Goal: Download file/media

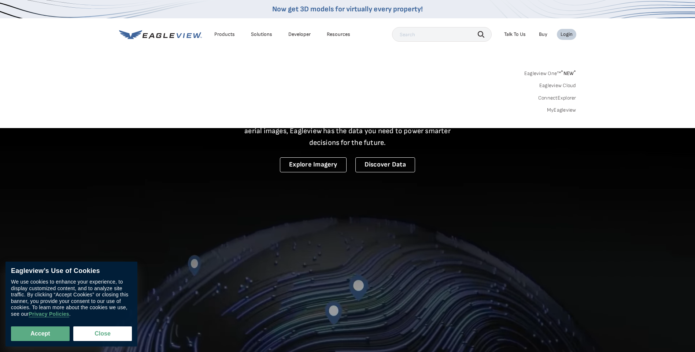
click at [564, 33] on div "Login" at bounding box center [567, 34] width 12 height 7
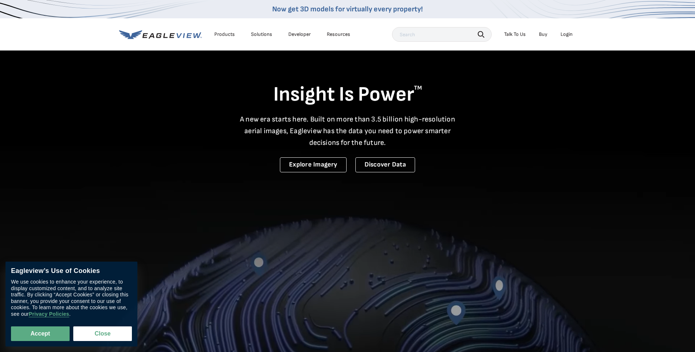
click at [564, 33] on div "Login" at bounding box center [567, 34] width 12 height 7
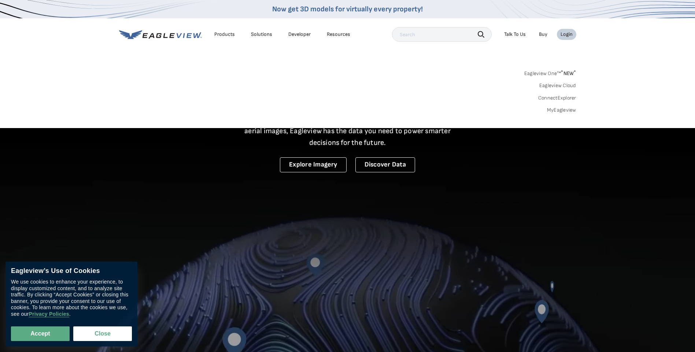
click at [570, 33] on div "Login" at bounding box center [567, 34] width 12 height 7
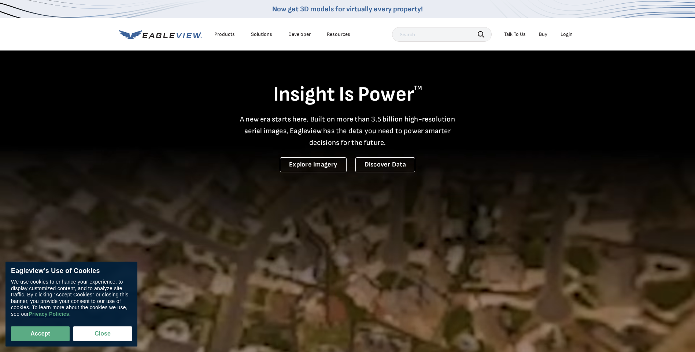
click at [570, 33] on div "Login" at bounding box center [567, 34] width 12 height 7
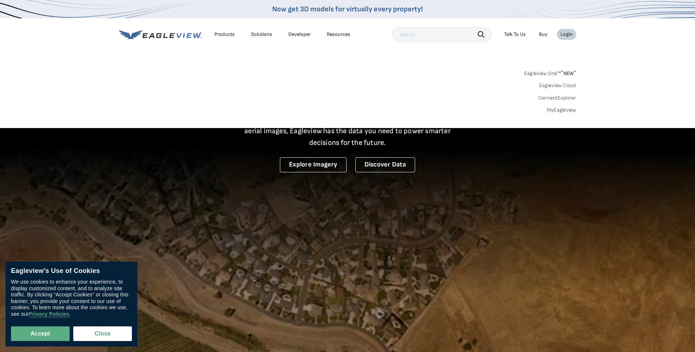
click at [567, 34] on div "Login" at bounding box center [567, 34] width 12 height 7
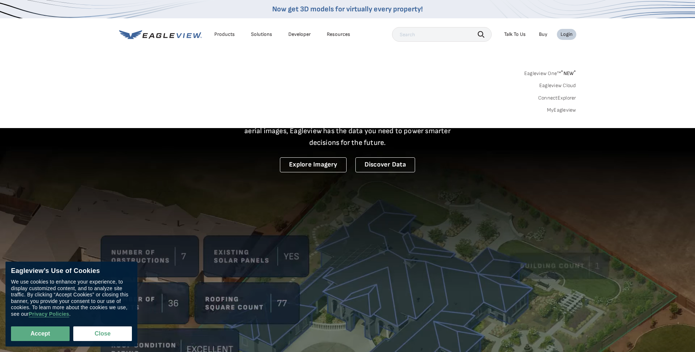
click at [567, 34] on div "Login" at bounding box center [567, 34] width 12 height 7
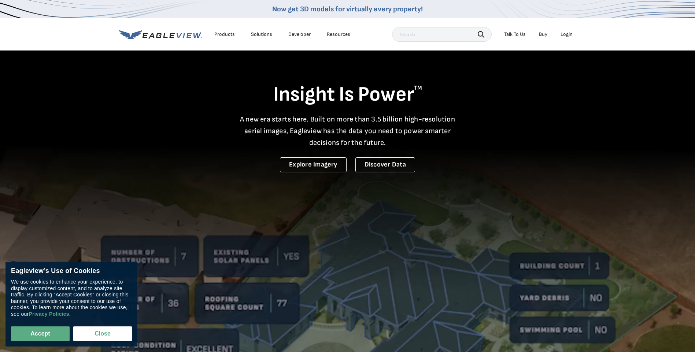
click at [565, 35] on div "Login" at bounding box center [567, 34] width 12 height 7
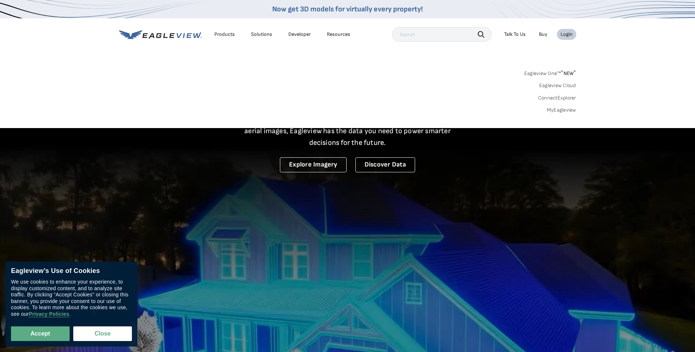
click at [563, 111] on link "MyEagleview" at bounding box center [561, 110] width 29 height 7
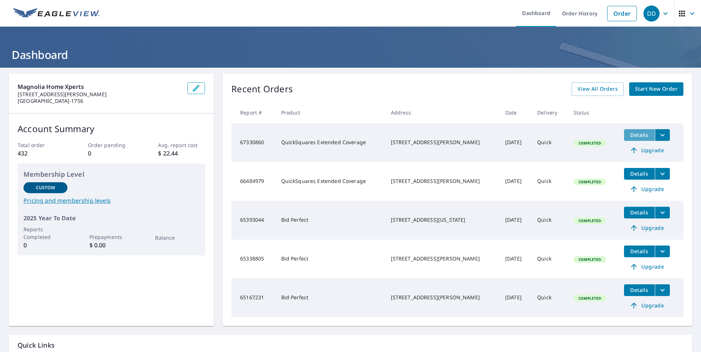
click at [632, 130] on button "Details" at bounding box center [639, 135] width 31 height 12
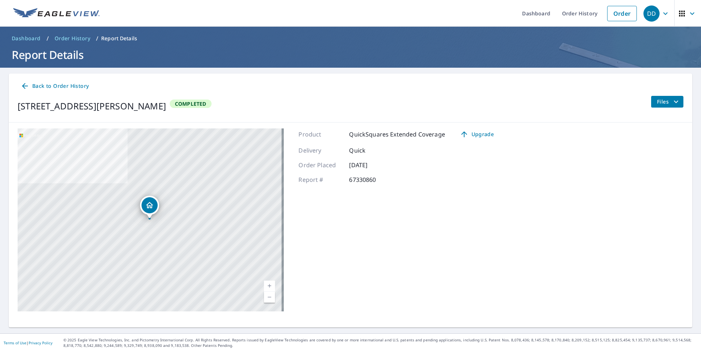
click at [149, 218] on div "Dropped pin, building 1, Residential property, 25771 James St Hockley, TX 77447" at bounding box center [150, 214] width 10 height 7
click at [410, 210] on div "Product QuickSquares Extended Coverage Upgrade Delivery Quick Order Placed [DAT…" at bounding box center [398, 220] width 201 height 183
click at [671, 102] on icon "filesDropdownBtn-67330860" at bounding box center [675, 101] width 9 height 9
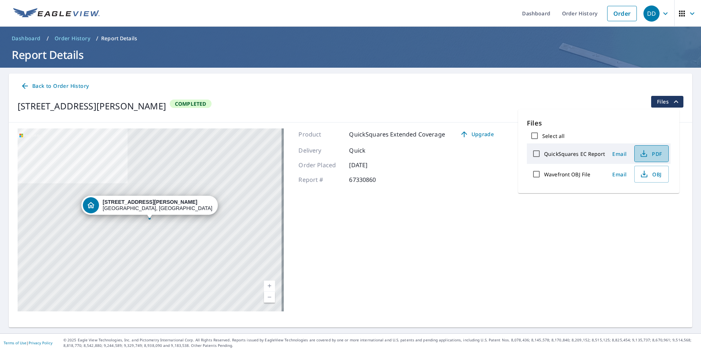
click at [652, 154] on span "PDF" at bounding box center [650, 153] width 23 height 9
click at [644, 156] on icon "button" at bounding box center [643, 153] width 9 height 9
click at [645, 177] on icon "button" at bounding box center [644, 176] width 6 height 3
click at [491, 210] on div "Product QuickSquares Extended Coverage Upgrade Delivery Quick Order Placed [DAT…" at bounding box center [398, 220] width 201 height 183
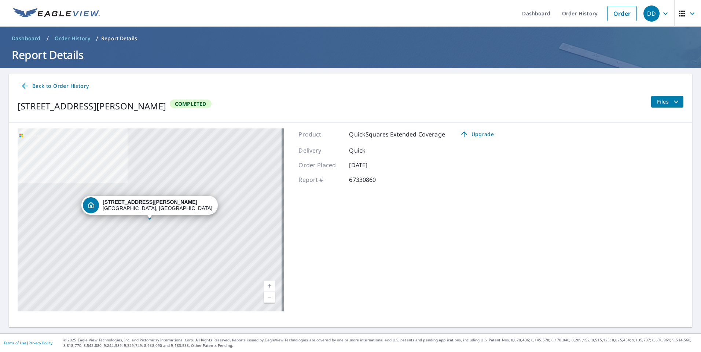
click at [664, 103] on span "Files" at bounding box center [668, 101] width 23 height 9
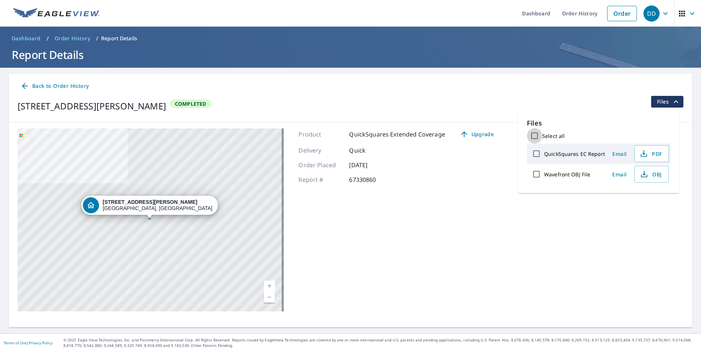
click at [537, 138] on input "Select all" at bounding box center [534, 135] width 15 height 15
checkbox input "true"
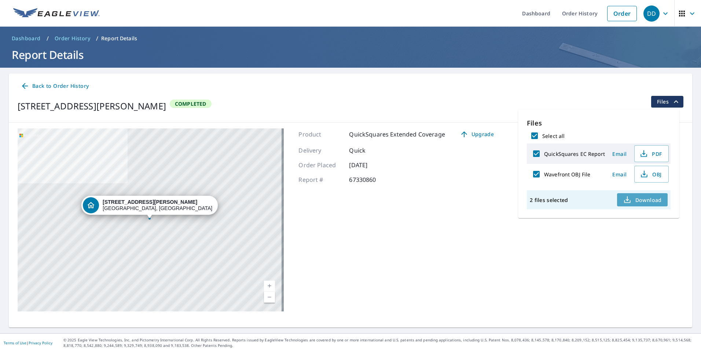
click at [649, 202] on span "Download" at bounding box center [642, 200] width 39 height 9
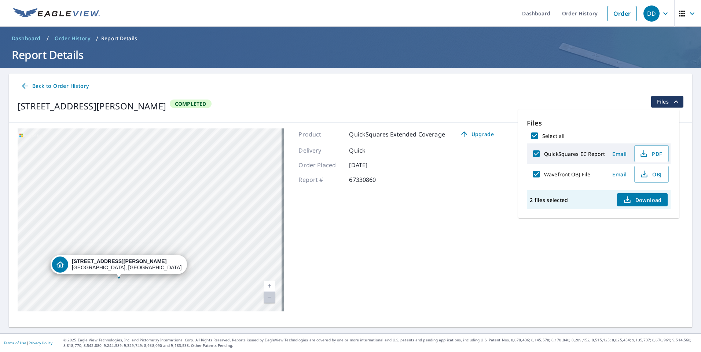
drag, startPoint x: 260, startPoint y: 191, endPoint x: 185, endPoint y: 252, distance: 96.1
click at [185, 252] on div "[STREET_ADDRESS][PERSON_NAME]" at bounding box center [151, 220] width 266 height 183
drag, startPoint x: 162, startPoint y: 233, endPoint x: 192, endPoint y: 163, distance: 75.9
click at [192, 163] on div "[STREET_ADDRESS][PERSON_NAME]" at bounding box center [151, 220] width 266 height 183
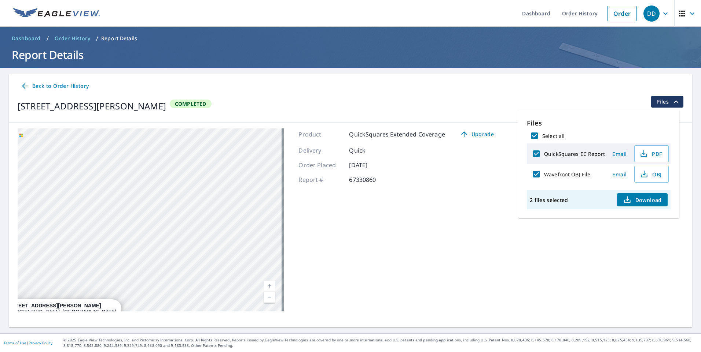
drag, startPoint x: 229, startPoint y: 187, endPoint x: 169, endPoint y: 225, distance: 71.8
click at [169, 225] on div "[STREET_ADDRESS][PERSON_NAME]" at bounding box center [151, 220] width 266 height 183
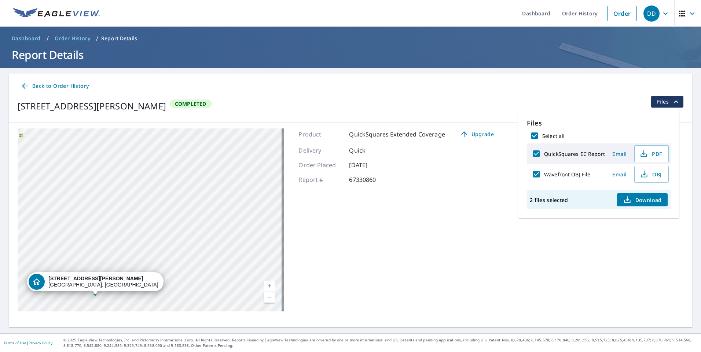
drag, startPoint x: 185, startPoint y: 210, endPoint x: 228, endPoint y: 182, distance: 51.3
click at [228, 182] on div "[STREET_ADDRESS][PERSON_NAME]" at bounding box center [151, 220] width 266 height 183
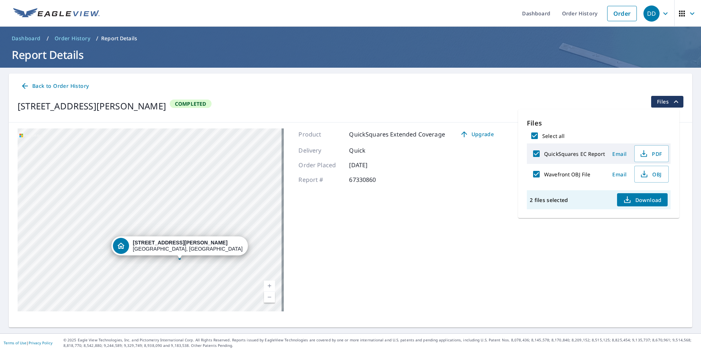
drag, startPoint x: 163, startPoint y: 199, endPoint x: 247, endPoint y: 164, distance: 90.8
click at [247, 164] on div "[STREET_ADDRESS][PERSON_NAME]" at bounding box center [151, 220] width 266 height 183
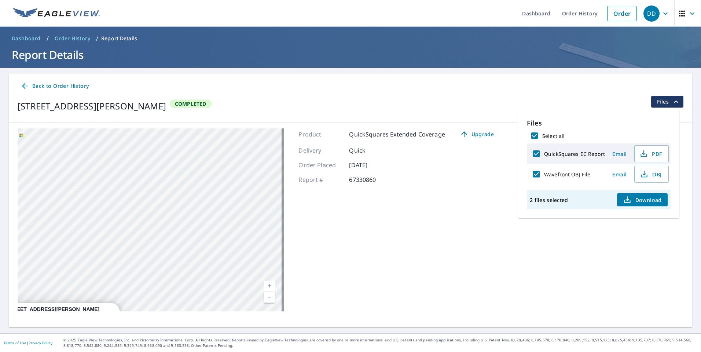
drag, startPoint x: 207, startPoint y: 256, endPoint x: 112, endPoint y: 300, distance: 105.2
click at [103, 320] on div "Back to Order History [STREET_ADDRESS][PERSON_NAME] Completed [STREET_ADDRESS][…" at bounding box center [350, 201] width 683 height 254
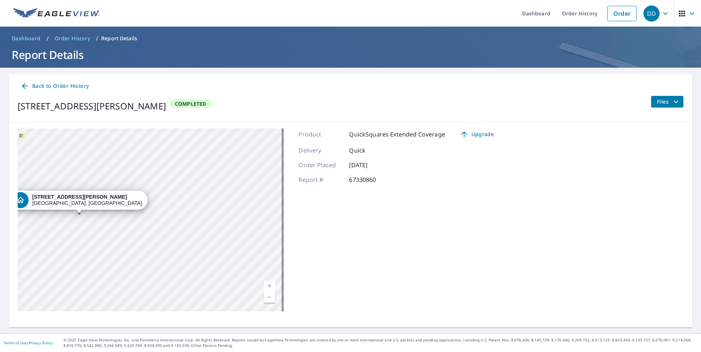
drag, startPoint x: 199, startPoint y: 238, endPoint x: 58, endPoint y: 302, distance: 155.3
click at [55, 307] on div "[STREET_ADDRESS][PERSON_NAME]" at bounding box center [151, 220] width 266 height 183
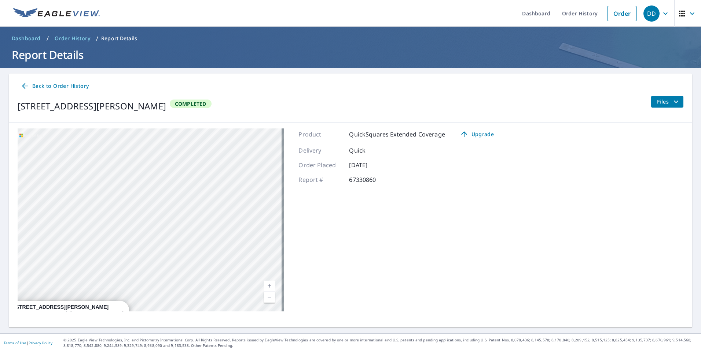
drag, startPoint x: 188, startPoint y: 202, endPoint x: 107, endPoint y: 332, distance: 153.6
click at [115, 344] on div "Dashboard Order History Order DD Dashboard / Order History / Report Details Rep…" at bounding box center [350, 176] width 701 height 352
drag, startPoint x: 169, startPoint y: 255, endPoint x: 105, endPoint y: 355, distance: 118.3
click at [105, 352] on html "DD DD Dashboard Order History Order DD Dashboard / Order History / Report Detai…" at bounding box center [350, 176] width 701 height 352
click at [78, 291] on div "[STREET_ADDRESS][PERSON_NAME]" at bounding box center [151, 220] width 266 height 183
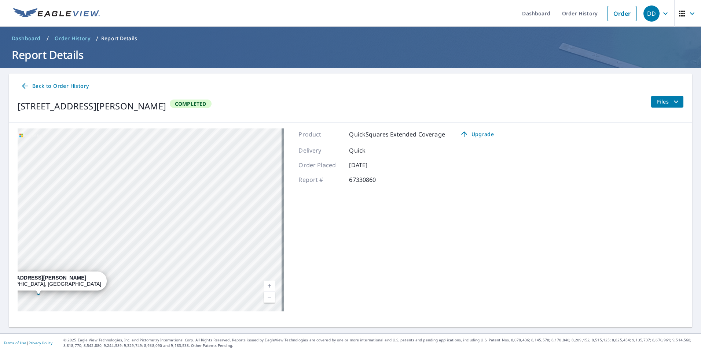
drag, startPoint x: 127, startPoint y: 252, endPoint x: 145, endPoint y: 252, distance: 18.3
click at [145, 252] on div "[STREET_ADDRESS][PERSON_NAME]" at bounding box center [151, 220] width 266 height 183
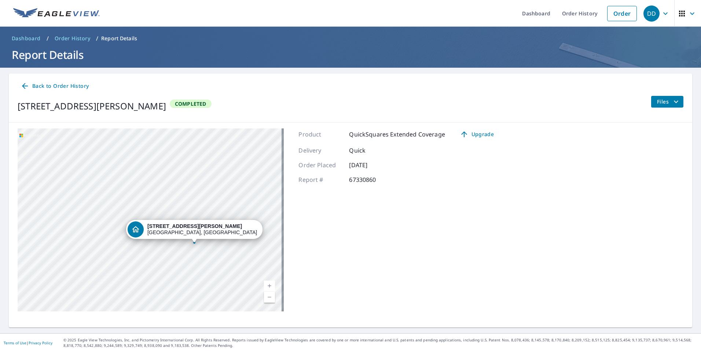
drag, startPoint x: 43, startPoint y: 232, endPoint x: 199, endPoint y: 180, distance: 164.1
click at [199, 180] on div "[STREET_ADDRESS][PERSON_NAME]" at bounding box center [151, 220] width 266 height 183
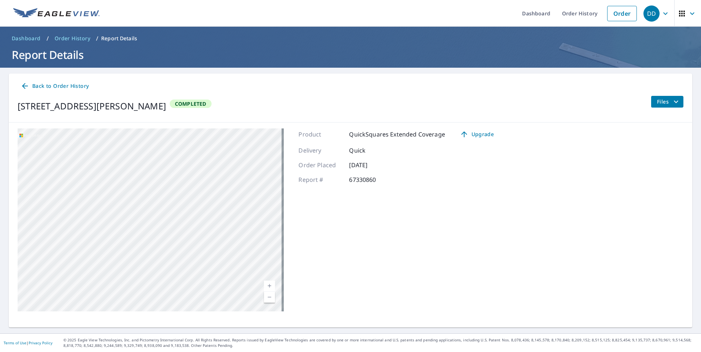
drag, startPoint x: 196, startPoint y: 193, endPoint x: 169, endPoint y: 255, distance: 67.6
click at [170, 256] on div "[STREET_ADDRESS][PERSON_NAME]" at bounding box center [151, 220] width 266 height 183
drag, startPoint x: 174, startPoint y: 169, endPoint x: 165, endPoint y: 214, distance: 46.4
click at [165, 214] on div "[STREET_ADDRESS][PERSON_NAME]" at bounding box center [151, 220] width 266 height 183
drag, startPoint x: 192, startPoint y: 186, endPoint x: 181, endPoint y: 128, distance: 58.9
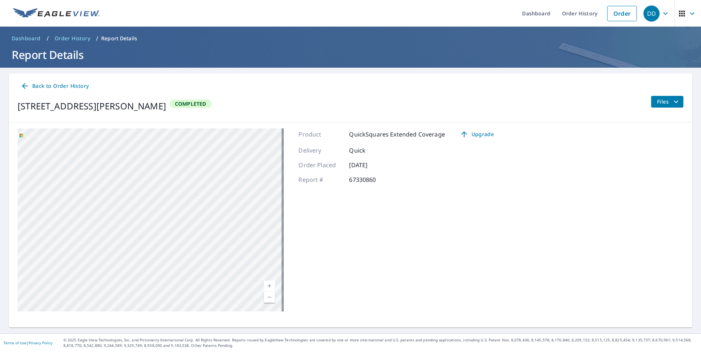
click at [181, 128] on div "[STREET_ADDRESS][PERSON_NAME] Aerial Road A standard road map Aerial A detailed…" at bounding box center [350, 220] width 683 height 195
drag, startPoint x: 203, startPoint y: 126, endPoint x: 195, endPoint y: 179, distance: 54.1
click at [195, 179] on div "[STREET_ADDRESS][PERSON_NAME] Aerial Road A standard road map Aerial A detailed…" at bounding box center [350, 220] width 683 height 195
drag, startPoint x: 112, startPoint y: 195, endPoint x: 185, endPoint y: 83, distance: 132.7
click at [186, 68] on main "Back to Order History [STREET_ADDRESS][PERSON_NAME] Completed [STREET_ADDRESS][…" at bounding box center [350, 201] width 701 height 266
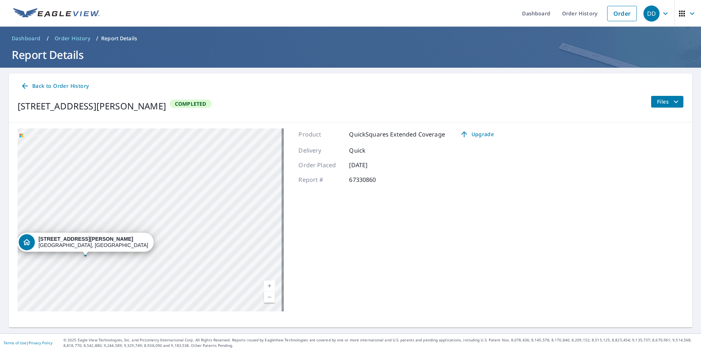
drag, startPoint x: 88, startPoint y: 152, endPoint x: 90, endPoint y: 162, distance: 10.4
click at [90, 161] on div "[STREET_ADDRESS][PERSON_NAME]" at bounding box center [151, 220] width 266 height 183
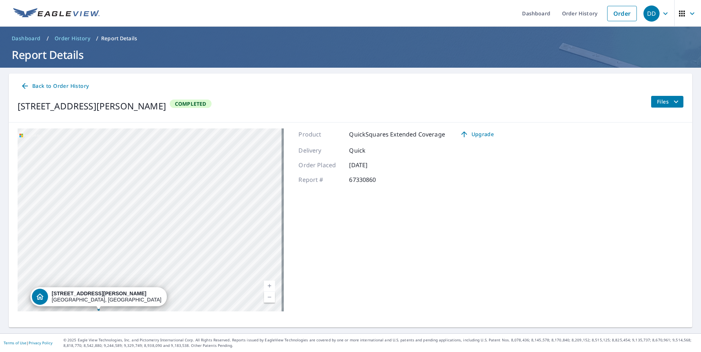
drag, startPoint x: 120, startPoint y: 199, endPoint x: 140, endPoint y: 157, distance: 46.2
click at [140, 157] on div "[STREET_ADDRESS][PERSON_NAME]" at bounding box center [151, 220] width 266 height 183
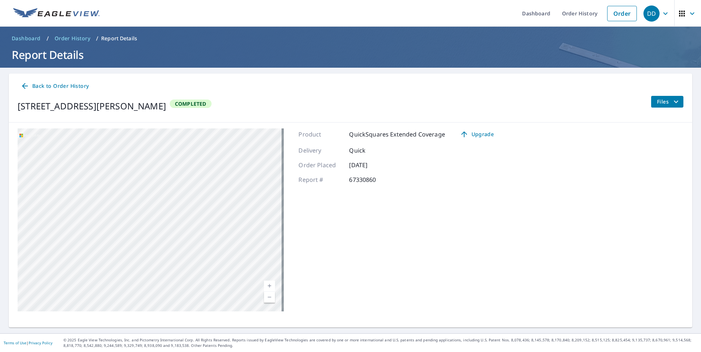
drag, startPoint x: 126, startPoint y: 191, endPoint x: 267, endPoint y: 117, distance: 159.2
click at [277, 98] on div "Back to Order History [STREET_ADDRESS][PERSON_NAME] Completed [STREET_ADDRESS][…" at bounding box center [350, 196] width 683 height 244
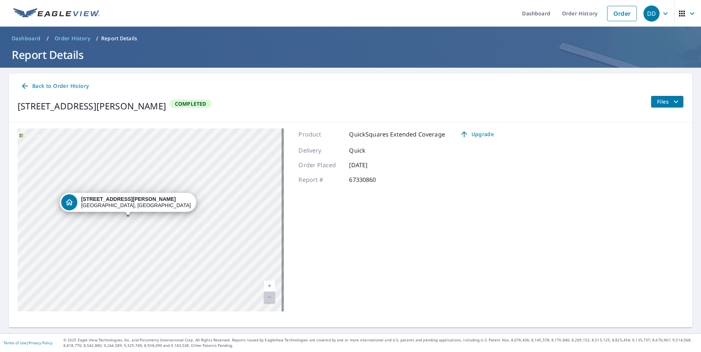
click at [135, 179] on div "[STREET_ADDRESS][PERSON_NAME]" at bounding box center [151, 220] width 266 height 183
